Goal: Navigation & Orientation: Go to known website

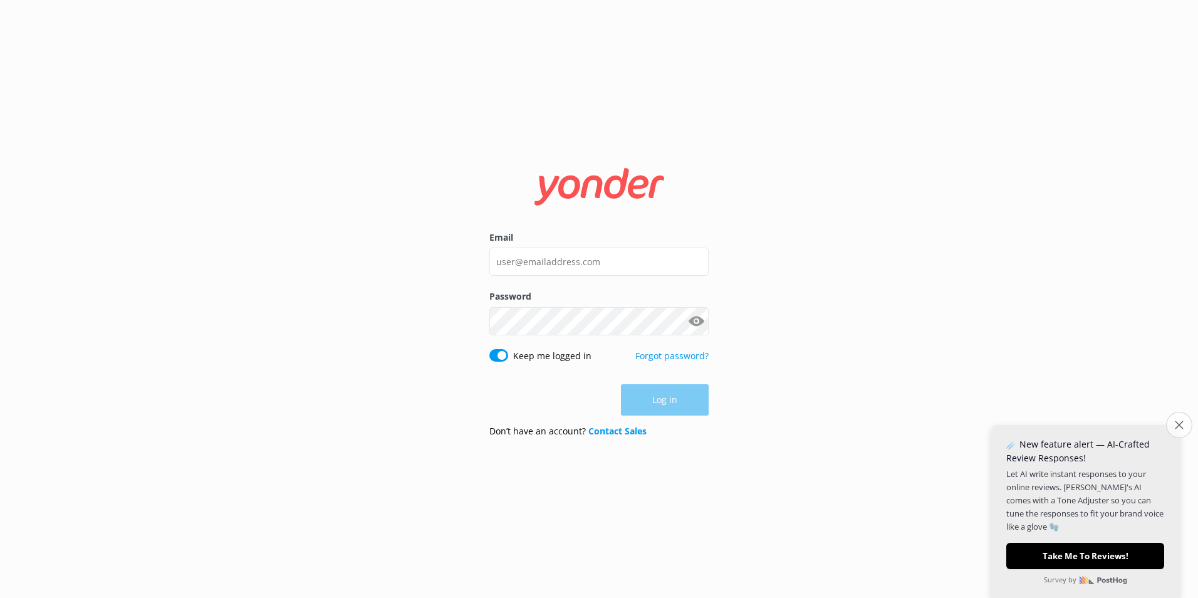
click at [1177, 427] on icon "Close survey" at bounding box center [1179, 424] width 8 height 8
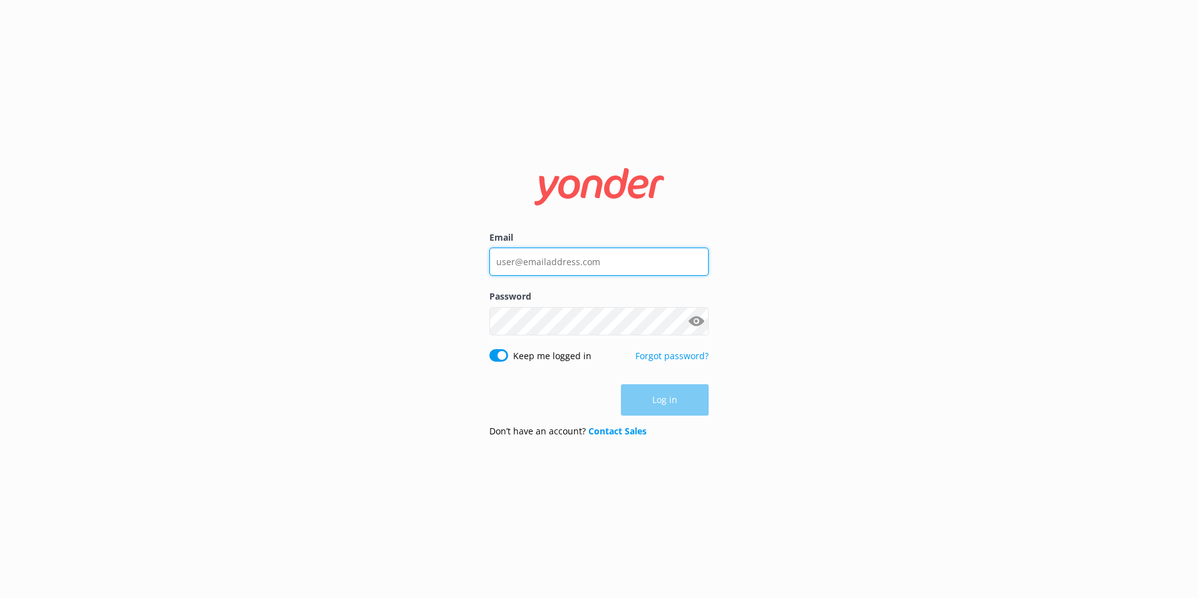
click at [602, 266] on input "Email" at bounding box center [598, 261] width 219 height 28
type input "[EMAIL_ADDRESS][DOMAIN_NAME]"
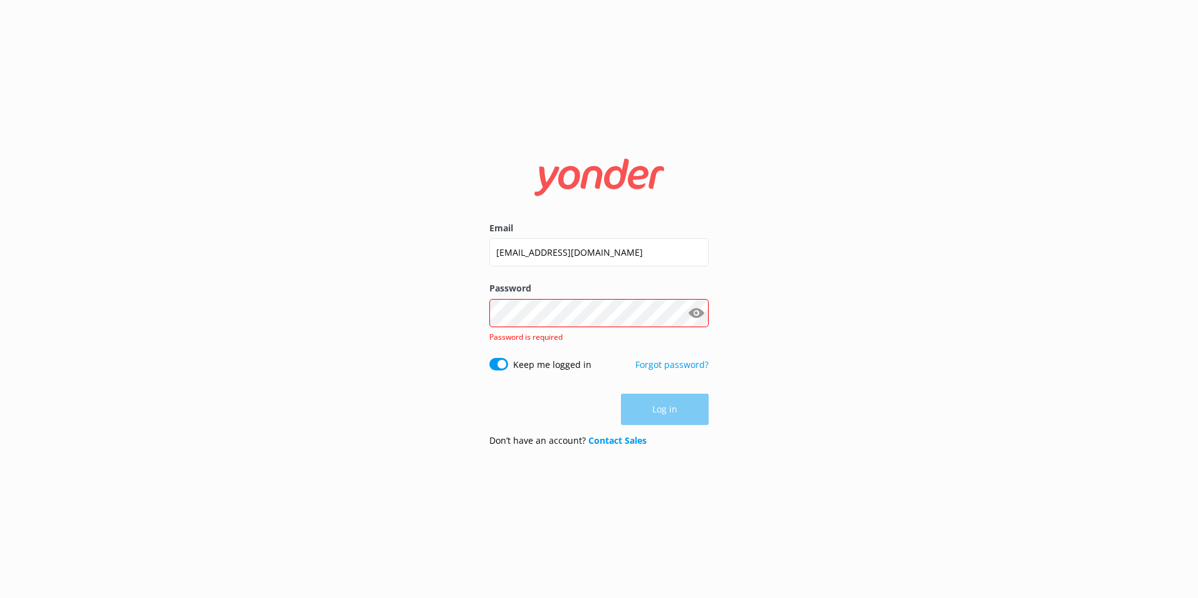
click at [693, 320] on button "Show password" at bounding box center [696, 312] width 25 height 25
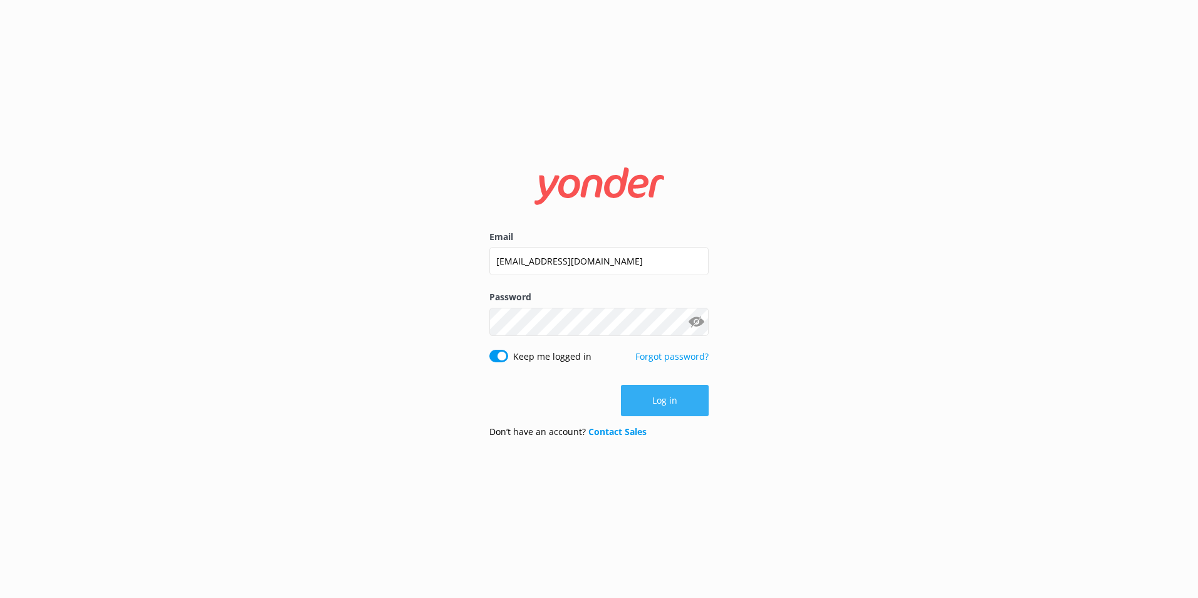
click at [677, 403] on button "Log in" at bounding box center [665, 400] width 88 height 31
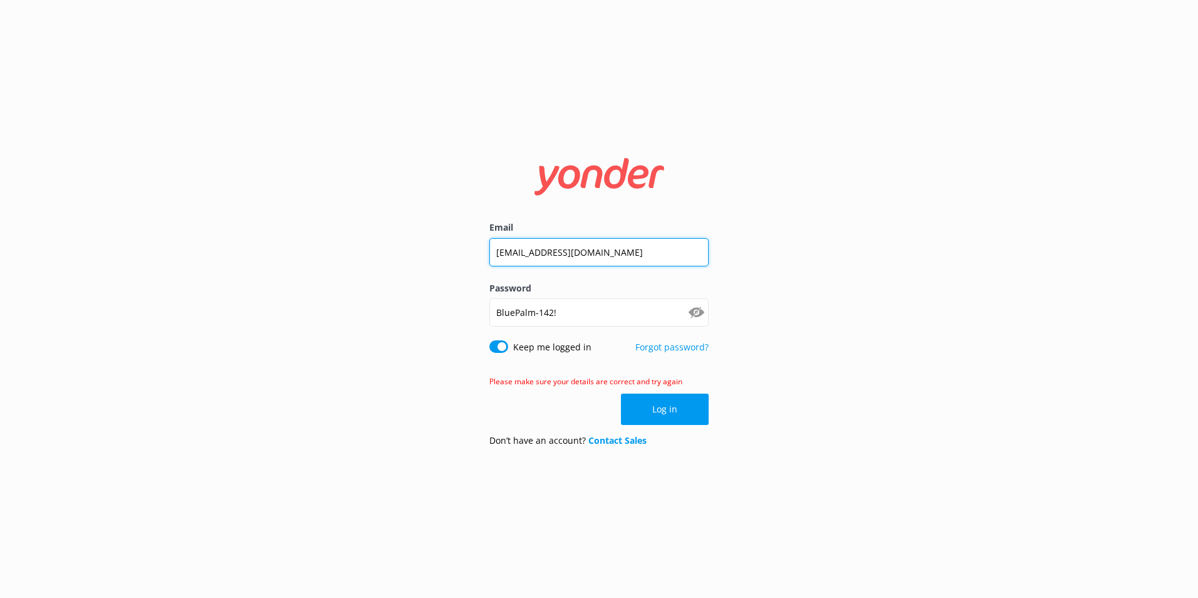
click at [496, 248] on input "[EMAIL_ADDRESS][DOMAIN_NAME]" at bounding box center [598, 252] width 219 height 28
type input "[EMAIL_ADDRESS][DOMAIN_NAME]"
click at [689, 413] on button "Log in" at bounding box center [665, 408] width 88 height 31
